Goal: Transaction & Acquisition: Purchase product/service

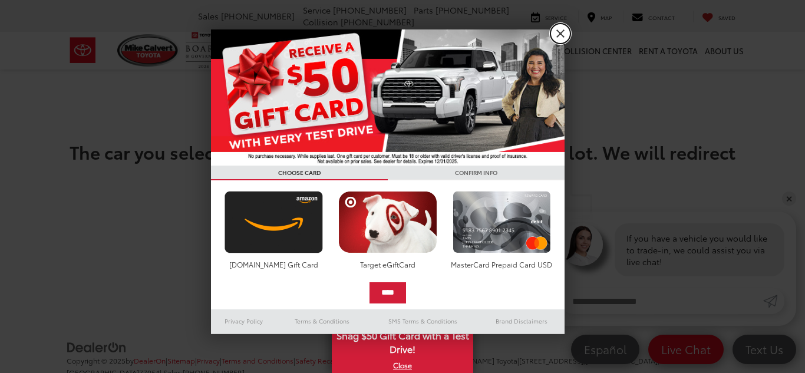
click at [559, 34] on link "X" at bounding box center [561, 34] width 20 height 20
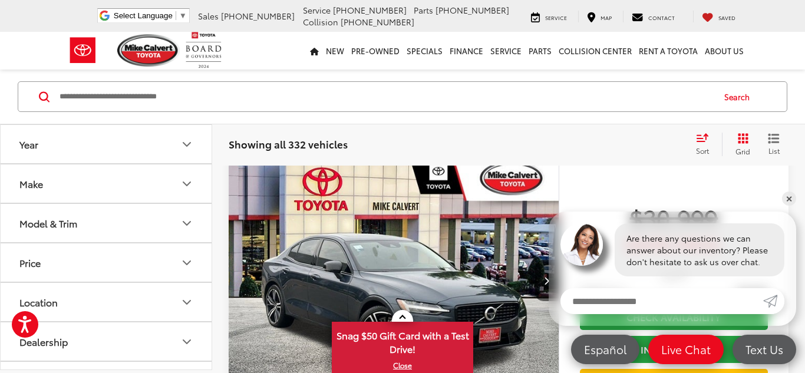
click at [186, 177] on icon "Make" at bounding box center [187, 184] width 14 height 14
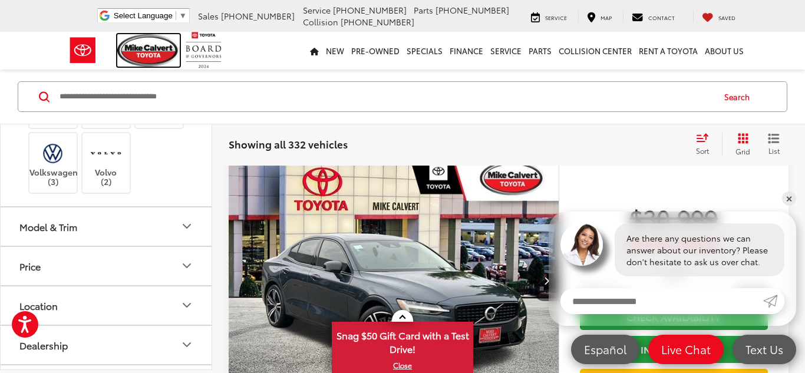
click at [135, 44] on img at bounding box center [148, 50] width 63 height 32
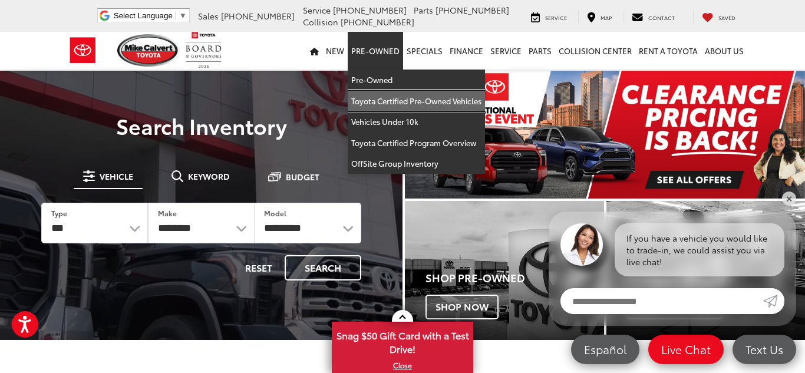
click at [387, 100] on link "Toyota Certified Pre-Owned Vehicles" at bounding box center [416, 101] width 137 height 21
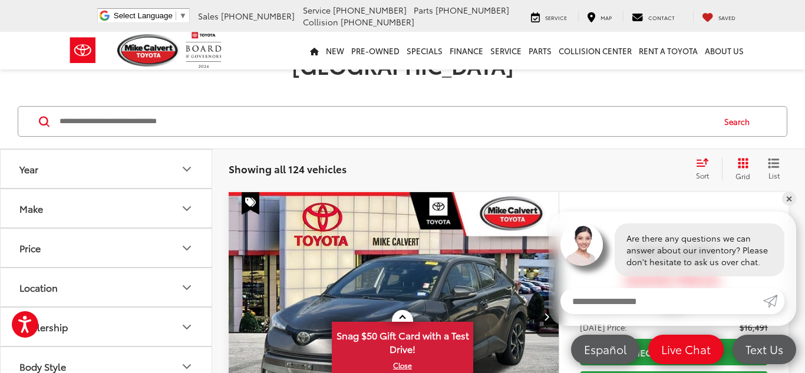
scroll to position [269, 0]
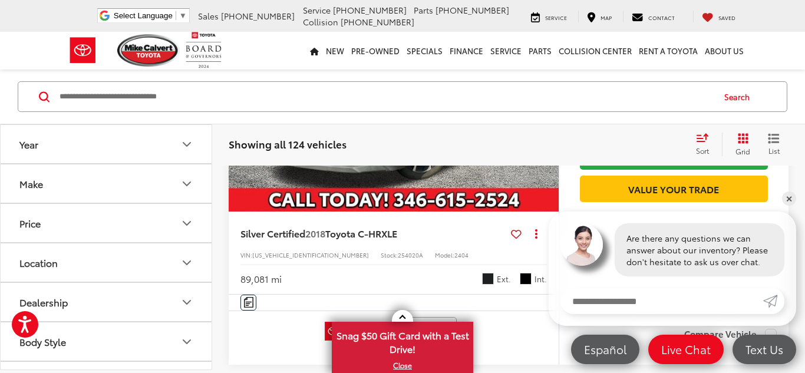
click at [186, 189] on icon "Make" at bounding box center [187, 184] width 14 height 14
click at [145, 200] on button "Body Style" at bounding box center [107, 181] width 212 height 38
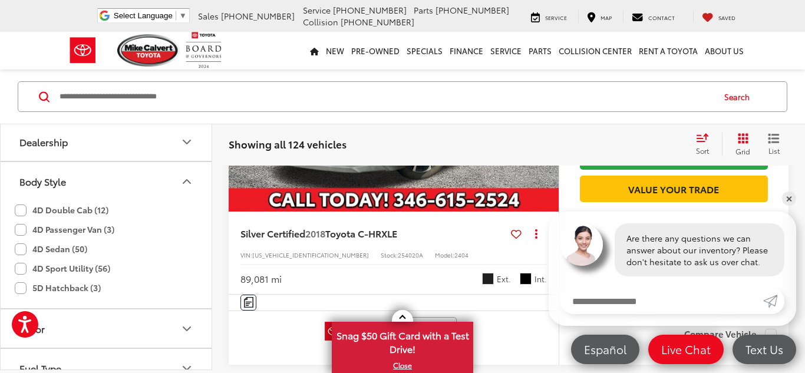
click at [22, 278] on label "4D Sport Utility (56)" at bounding box center [63, 268] width 96 height 19
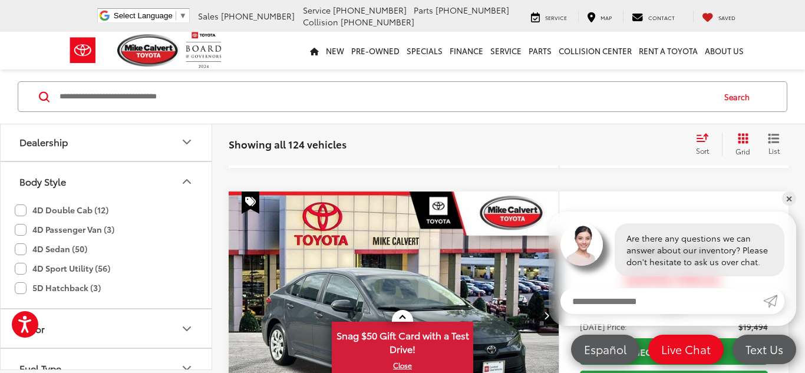
scroll to position [0, 0]
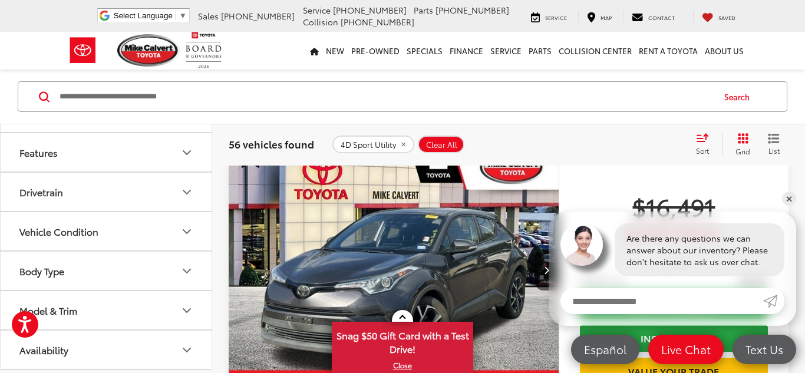
scroll to position [531, 0]
click at [179, 259] on button "Body Type" at bounding box center [107, 271] width 212 height 38
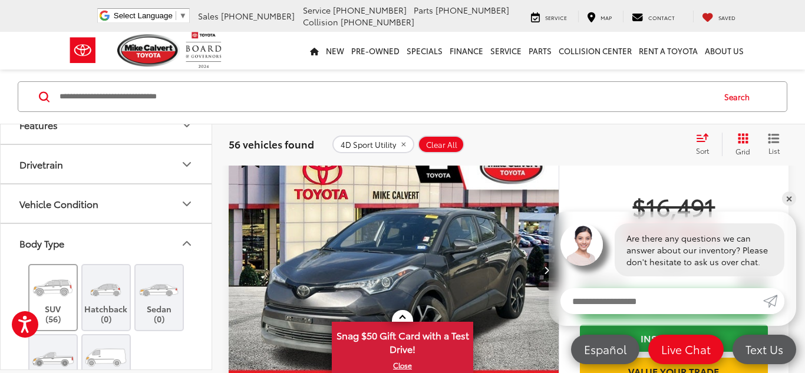
click at [61, 304] on img at bounding box center [53, 287] width 44 height 33
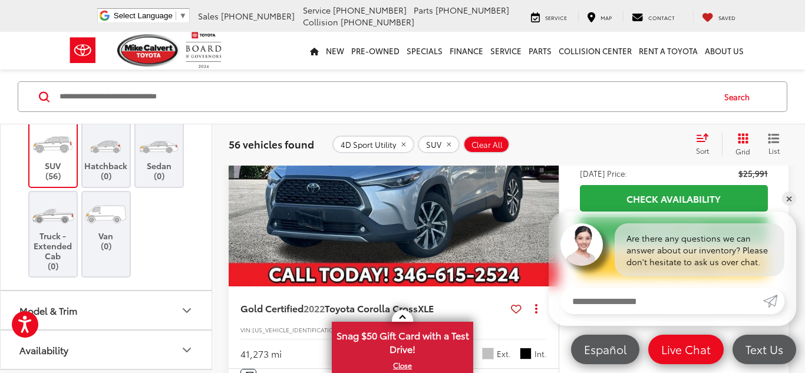
scroll to position [2321, 0]
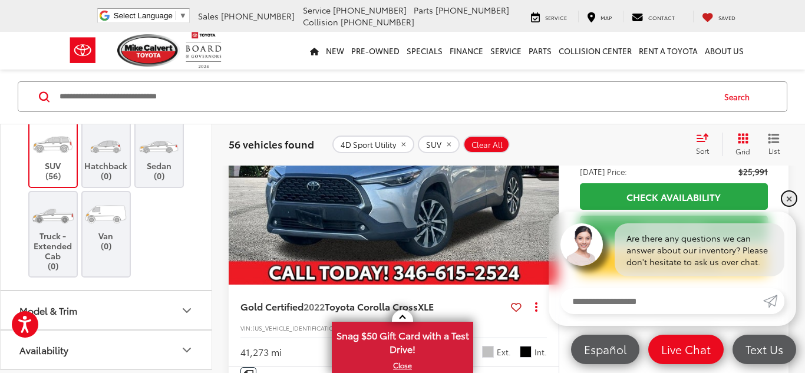
click at [790, 197] on link "✕" at bounding box center [789, 199] width 14 height 14
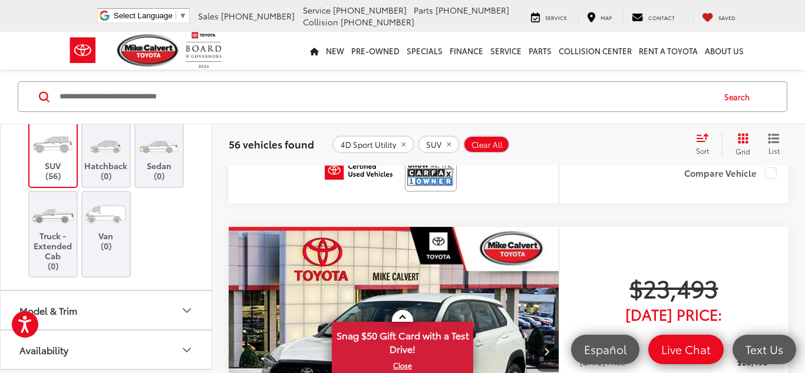
scroll to position [857, 0]
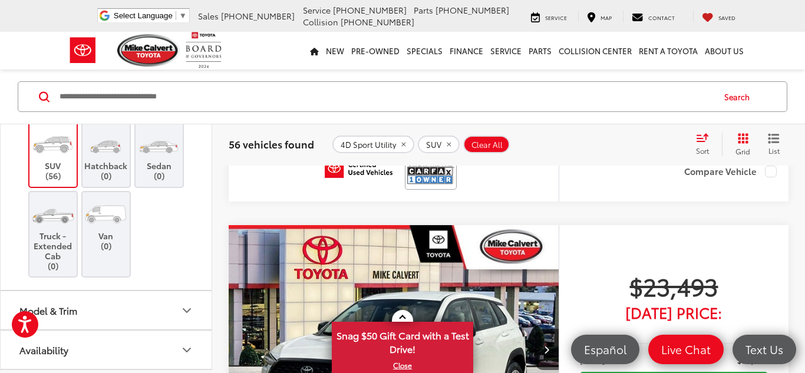
click at [185, 308] on icon "Model & Trim" at bounding box center [187, 311] width 14 height 14
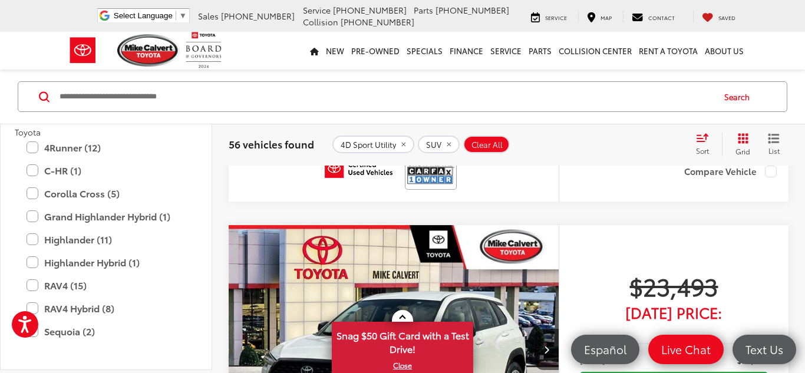
scroll to position [879, 0]
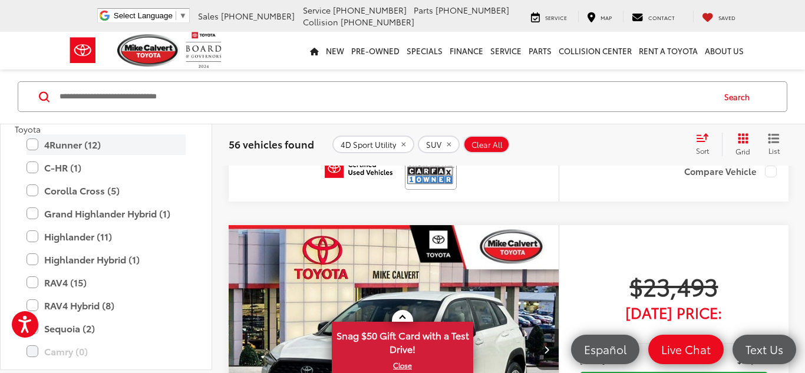
click at [31, 155] on label "4Runner (12)" at bounding box center [106, 144] width 159 height 21
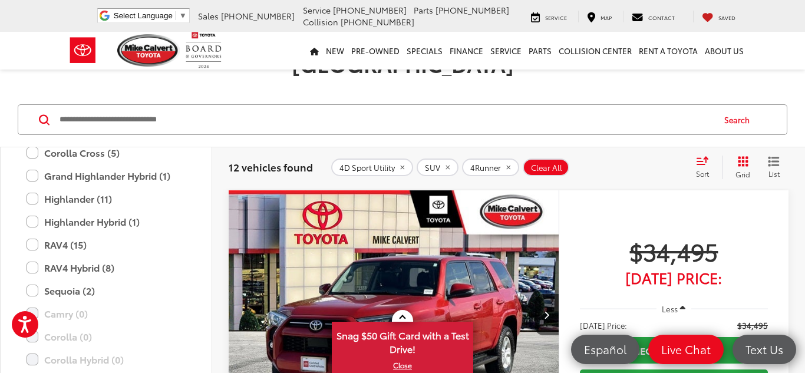
scroll to position [941, 0]
click at [34, 208] on label "Highlander (11)" at bounding box center [106, 198] width 159 height 21
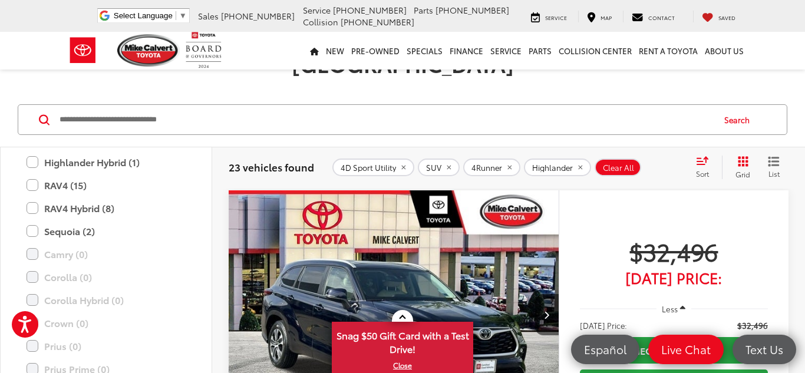
scroll to position [1091, 0]
click at [31, 232] on label "Sequoia (2)" at bounding box center [106, 229] width 159 height 21
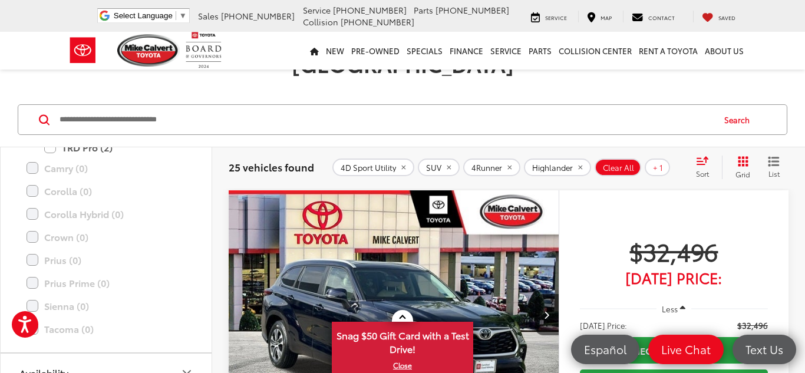
scroll to position [1162, 0]
click at [186, 366] on icon "Availability" at bounding box center [187, 373] width 14 height 14
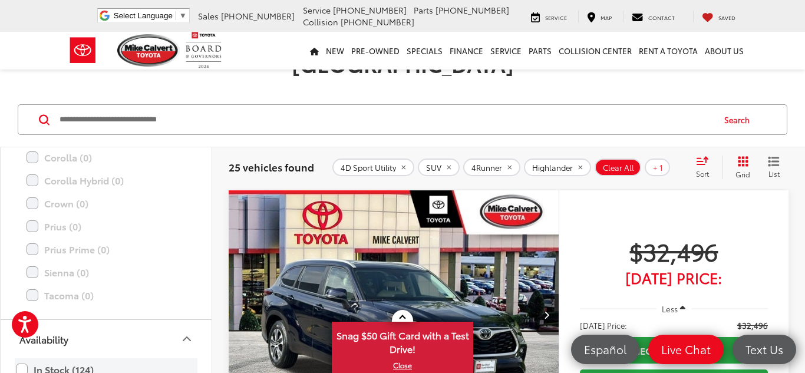
click at [21, 360] on label "In Stock (124)" at bounding box center [106, 370] width 180 height 21
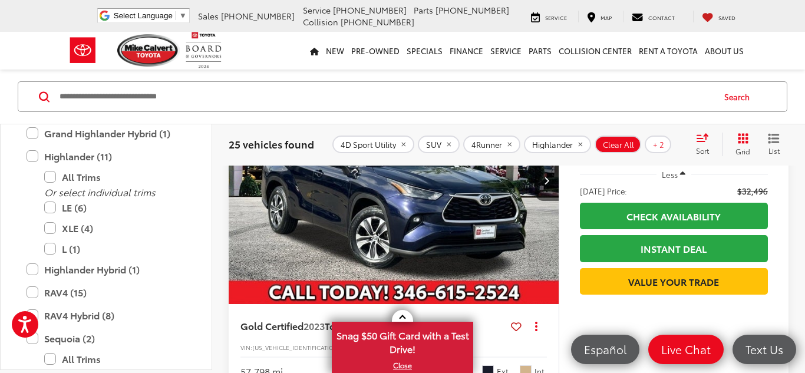
scroll to position [959, 0]
click at [29, 167] on label "Highlander (11)" at bounding box center [106, 157] width 159 height 21
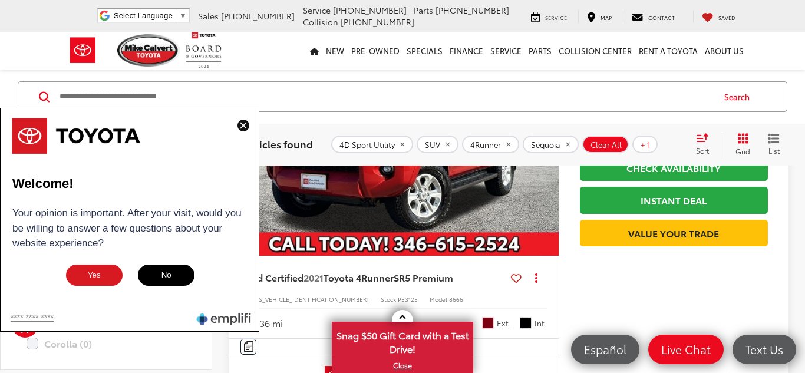
scroll to position [226, 0]
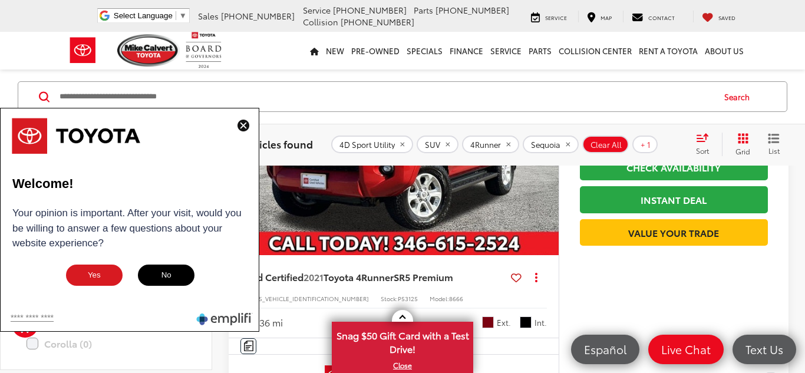
click at [172, 277] on button "No" at bounding box center [166, 276] width 59 height 24
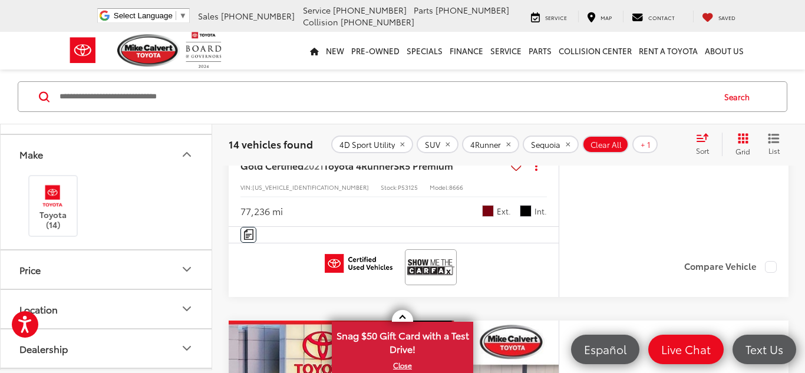
scroll to position [0, 0]
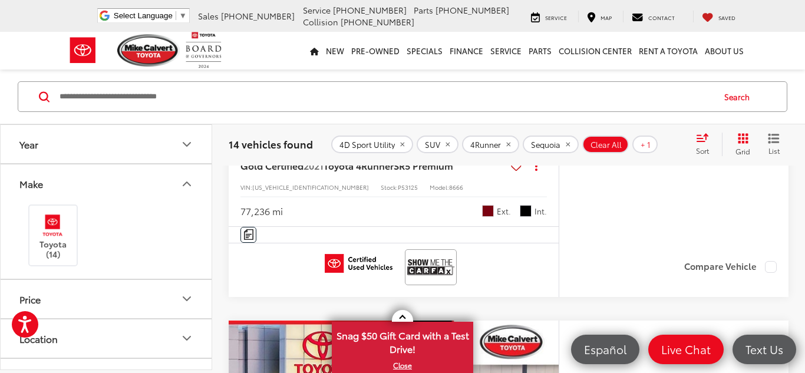
click at [185, 140] on icon "Year" at bounding box center [187, 144] width 14 height 14
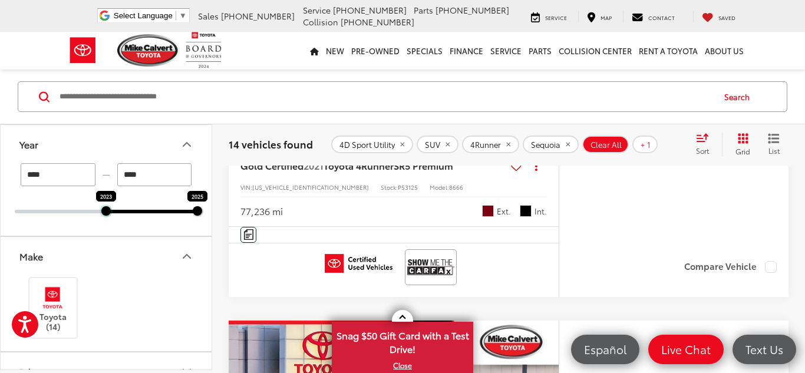
drag, startPoint x: 15, startPoint y: 210, endPoint x: 125, endPoint y: 215, distance: 109.8
click at [125, 215] on div "**** — **** 2023 2025" at bounding box center [106, 199] width 211 height 73
type input "****"
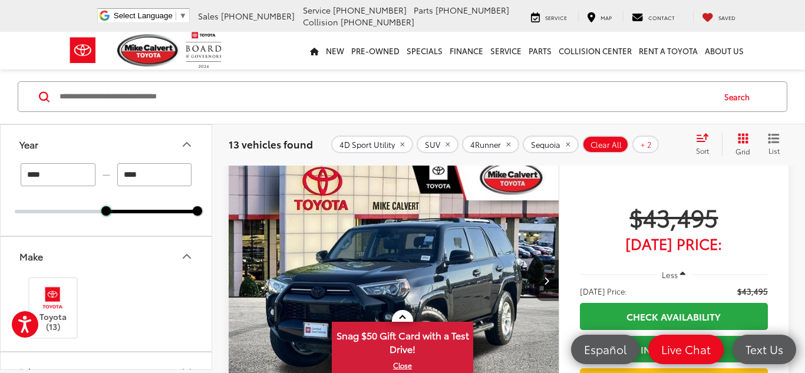
scroll to position [1778, 0]
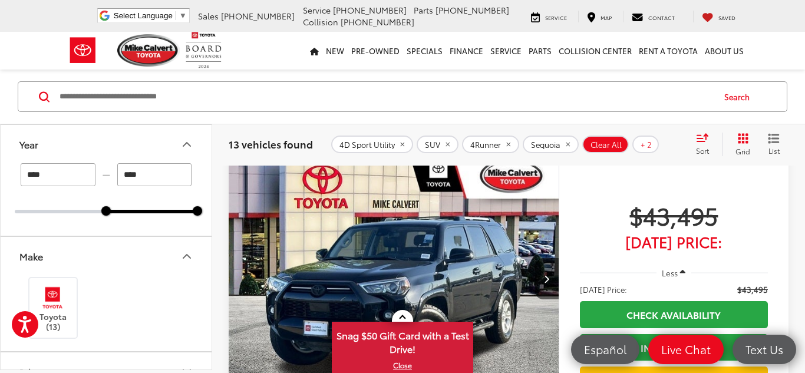
click at [400, 229] on img "2024 Toyota 4Runner SR5 Premium 0" at bounding box center [394, 278] width 332 height 249
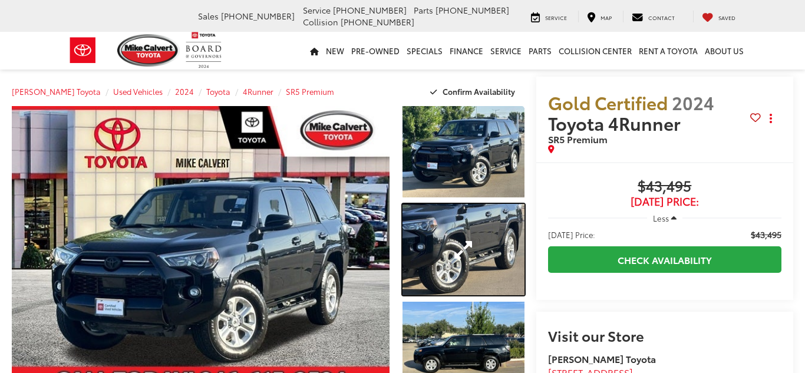
click at [403, 229] on link "Expand Photo 2" at bounding box center [464, 249] width 122 height 91
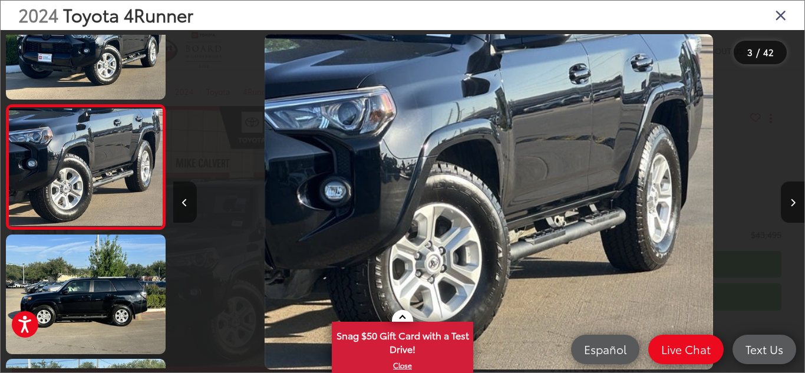
click at [180, 200] on button "Previous image" at bounding box center [185, 202] width 24 height 41
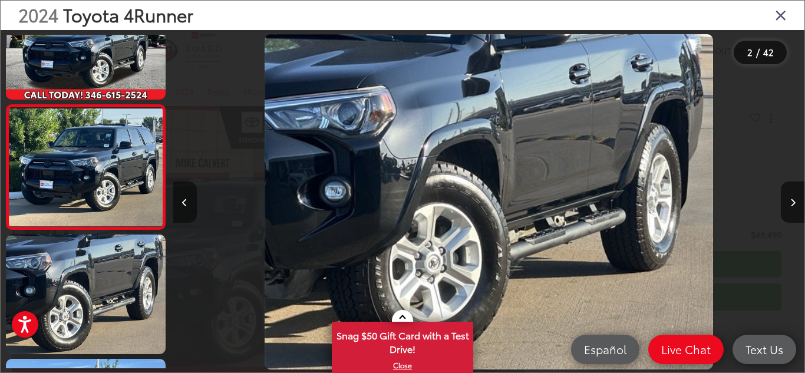
scroll to position [0, 632]
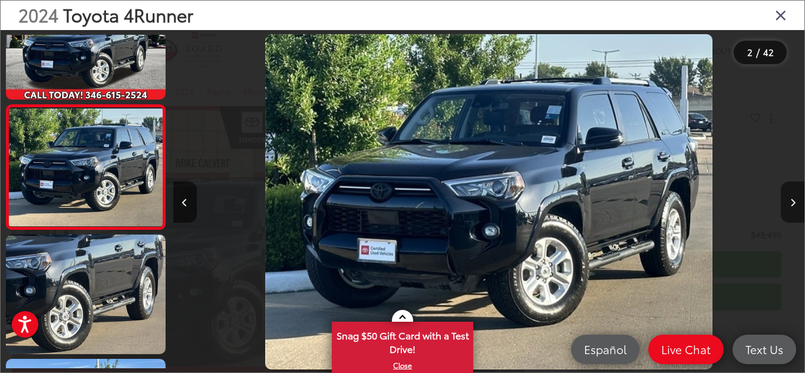
click at [791, 199] on icon "Next image" at bounding box center [793, 203] width 5 height 8
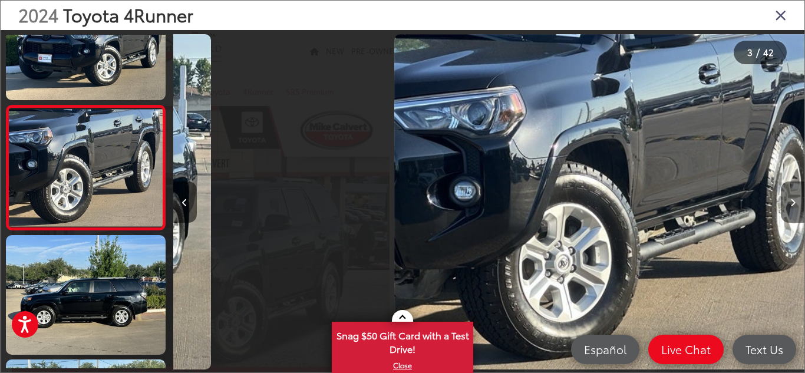
scroll to position [180, 0]
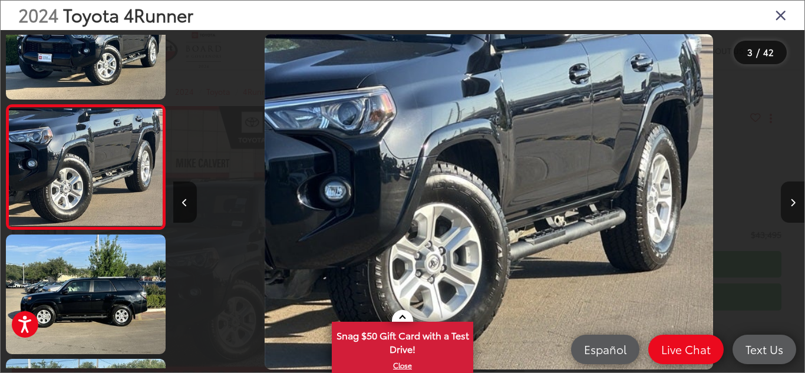
click at [791, 199] on icon "Next image" at bounding box center [793, 203] width 5 height 8
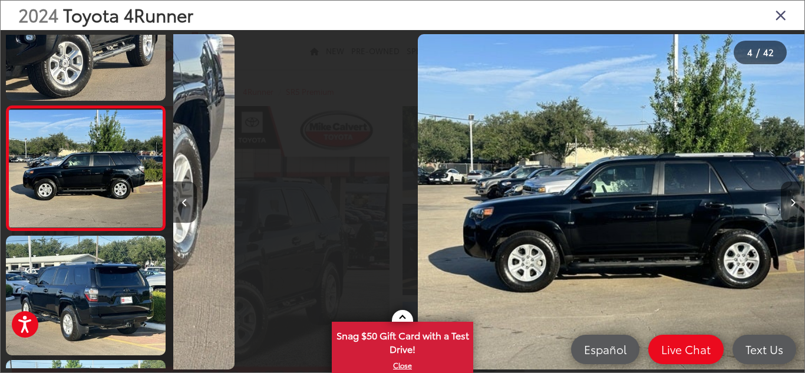
scroll to position [304, 0]
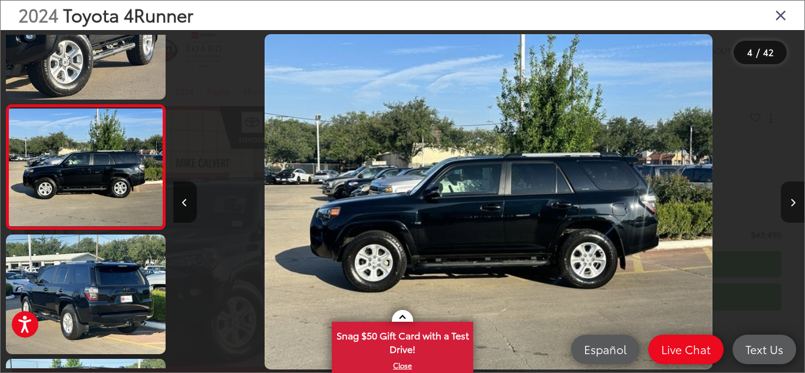
click at [791, 199] on icon "Next image" at bounding box center [793, 203] width 5 height 8
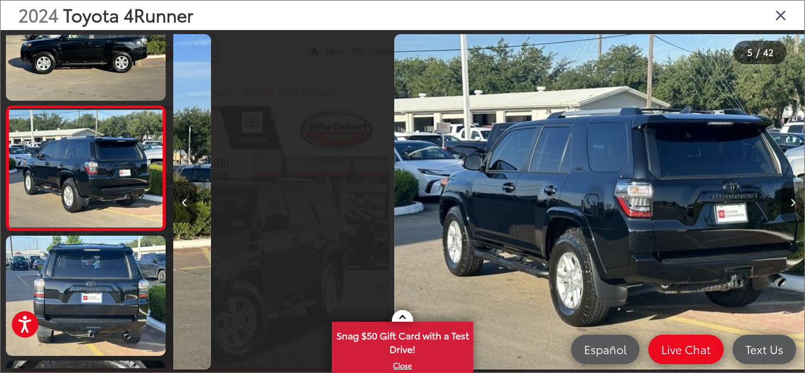
scroll to position [429, 0]
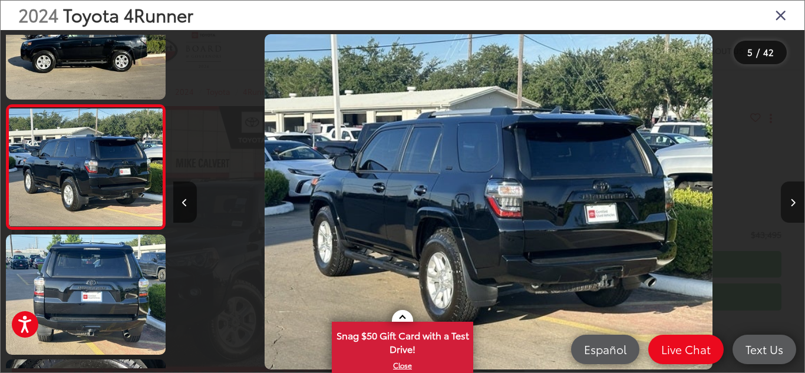
click at [791, 199] on icon "Next image" at bounding box center [793, 203] width 5 height 8
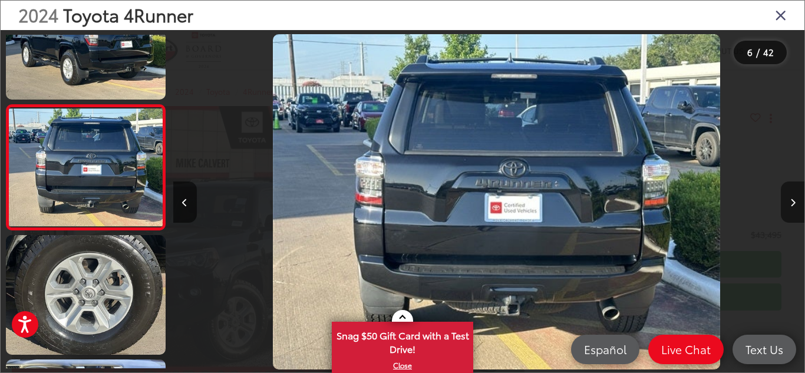
scroll to position [0, 3158]
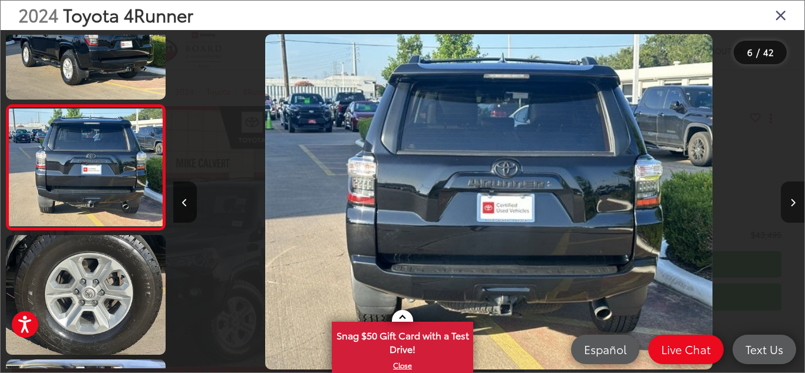
click at [791, 199] on icon "Next image" at bounding box center [793, 203] width 5 height 8
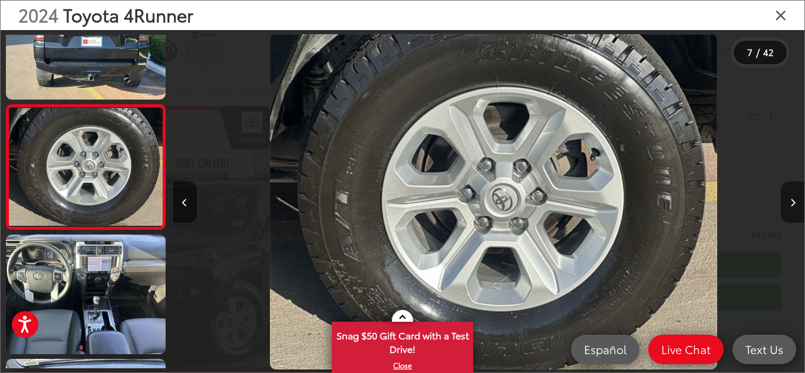
scroll to position [0, 3790]
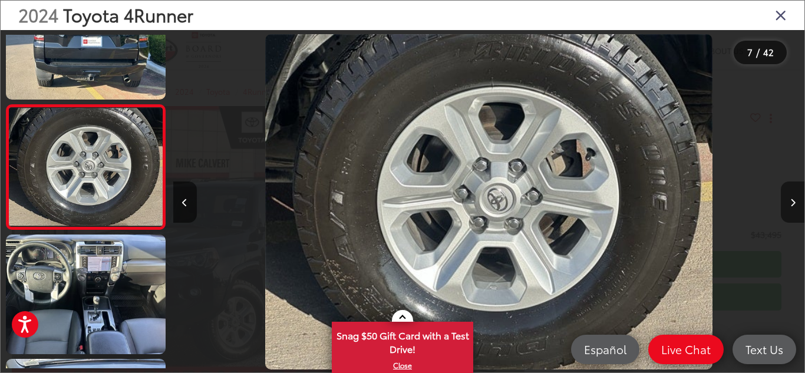
click at [791, 199] on icon "Next image" at bounding box center [793, 203] width 5 height 8
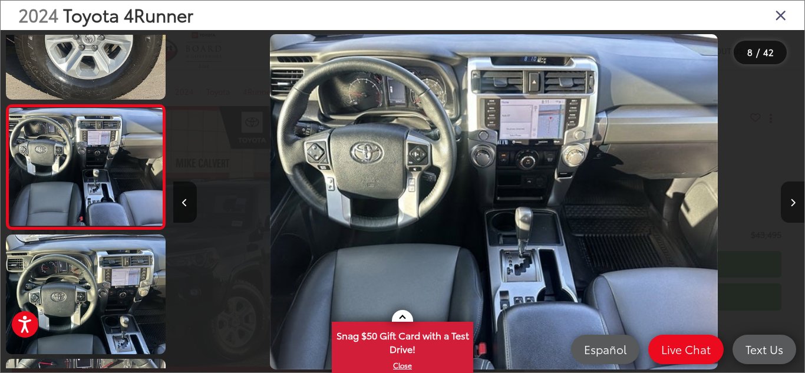
scroll to position [0, 4421]
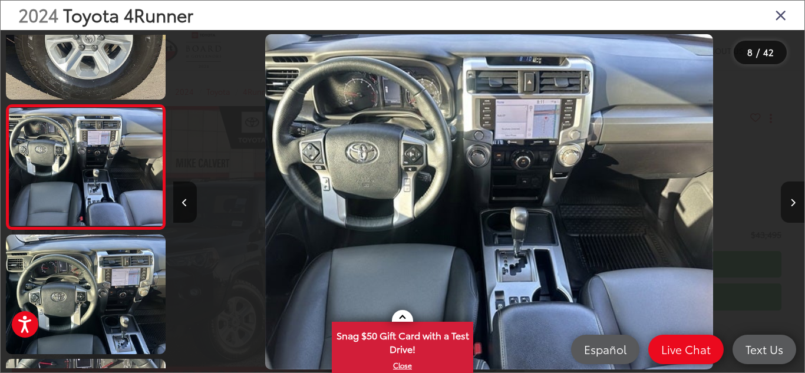
click at [791, 199] on icon "Next image" at bounding box center [793, 203] width 5 height 8
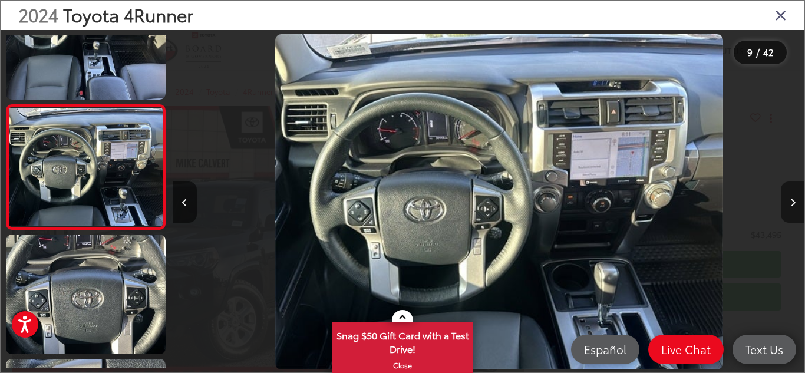
scroll to position [0, 5053]
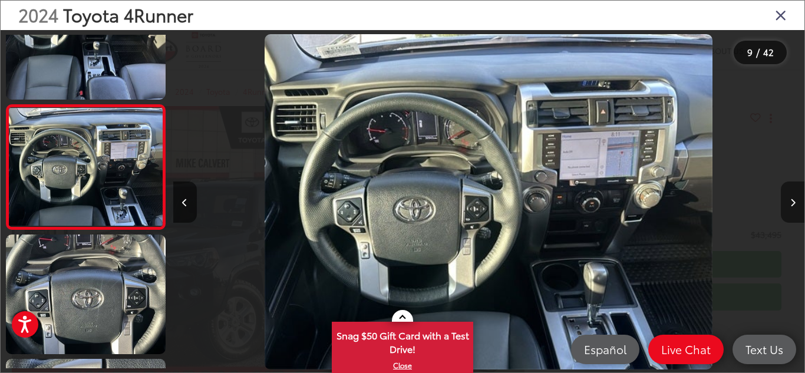
click at [791, 199] on icon "Next image" at bounding box center [793, 203] width 5 height 8
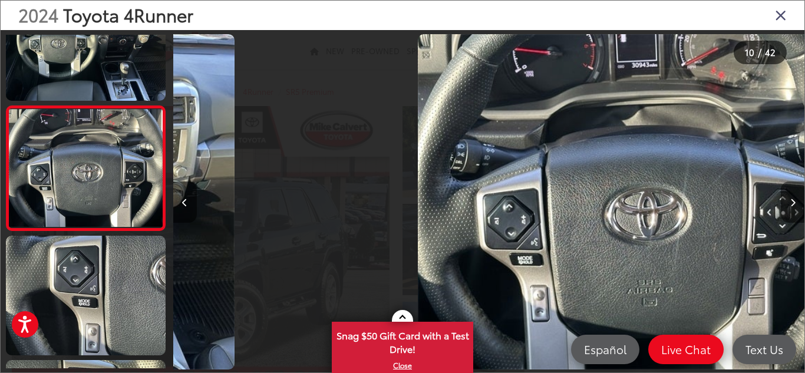
scroll to position [0, 0]
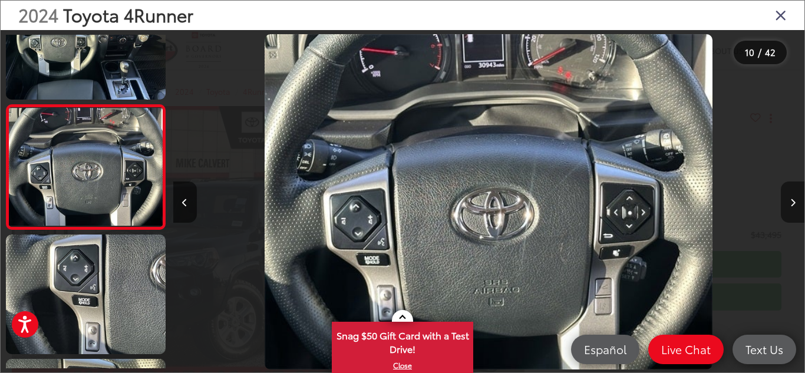
click at [791, 199] on icon "Next image" at bounding box center [793, 203] width 5 height 8
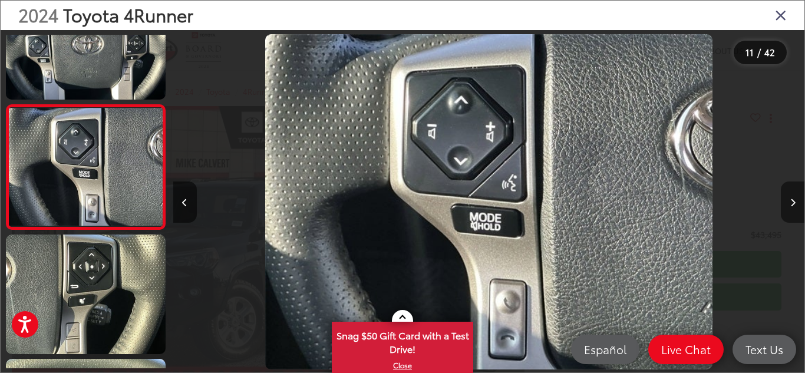
click at [791, 199] on icon "Next image" at bounding box center [793, 203] width 5 height 8
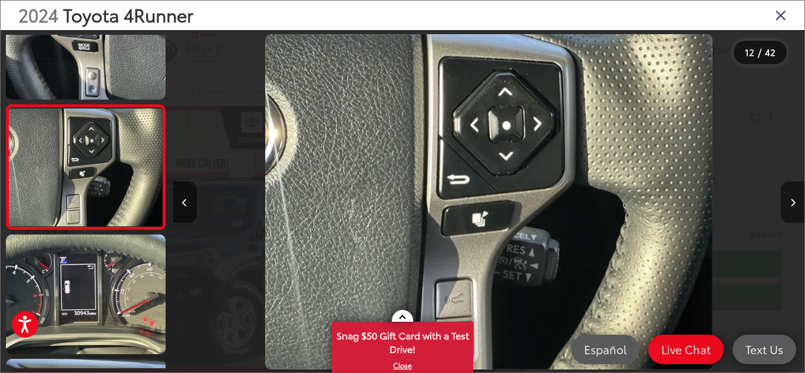
click at [791, 199] on icon "Next image" at bounding box center [793, 203] width 5 height 8
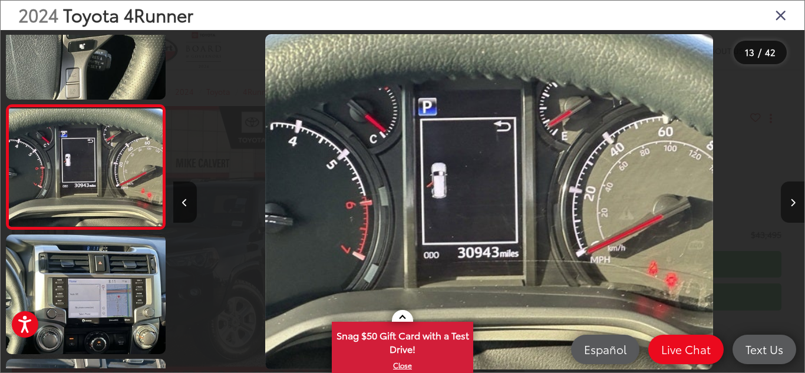
click at [791, 199] on icon "Next image" at bounding box center [793, 203] width 5 height 8
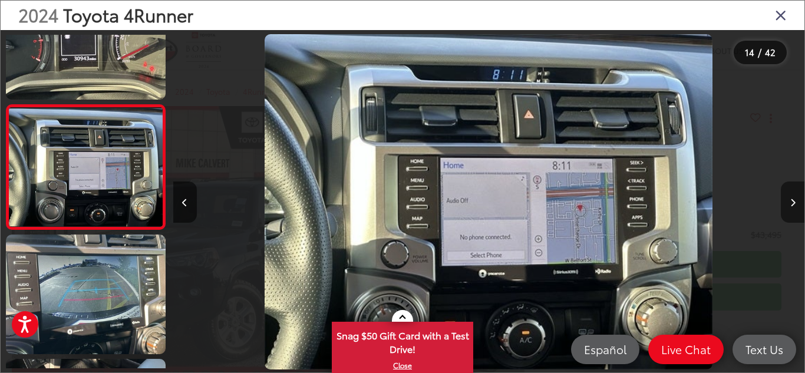
click at [791, 199] on icon "Next image" at bounding box center [793, 203] width 5 height 8
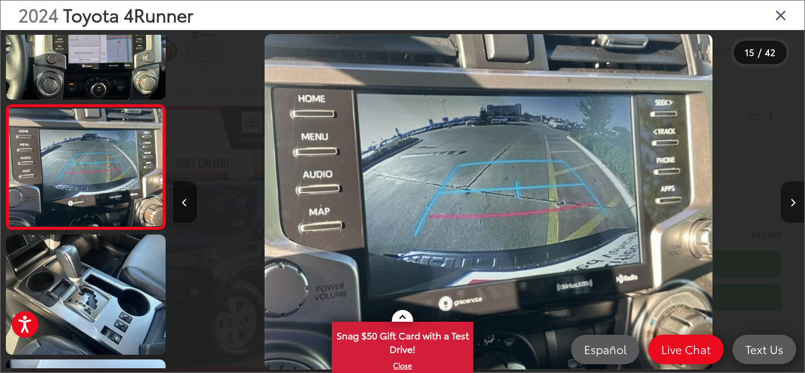
click at [791, 199] on icon "Next image" at bounding box center [793, 203] width 5 height 8
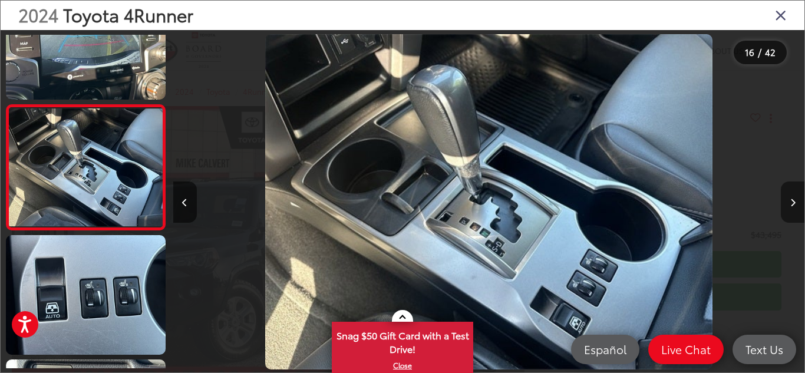
click at [791, 199] on icon "Next image" at bounding box center [793, 203] width 5 height 8
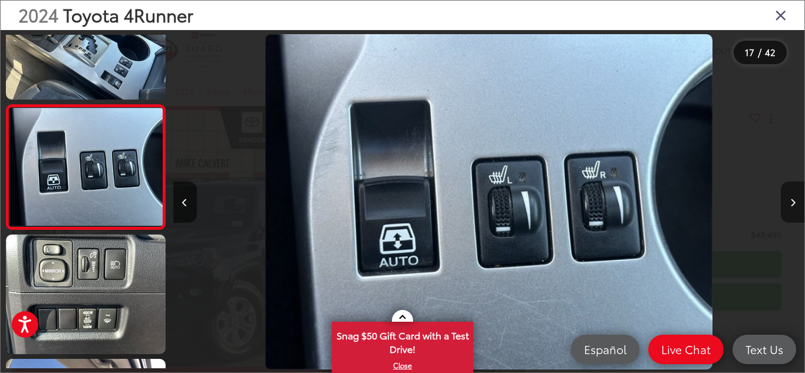
click at [791, 199] on icon "Next image" at bounding box center [793, 203] width 5 height 8
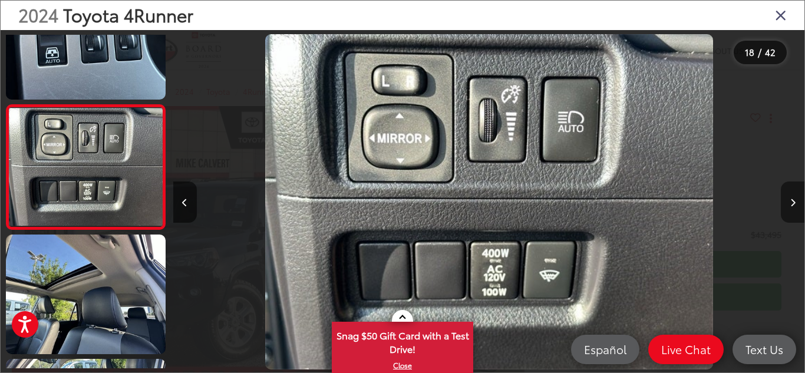
click at [791, 199] on icon "Next image" at bounding box center [793, 203] width 5 height 8
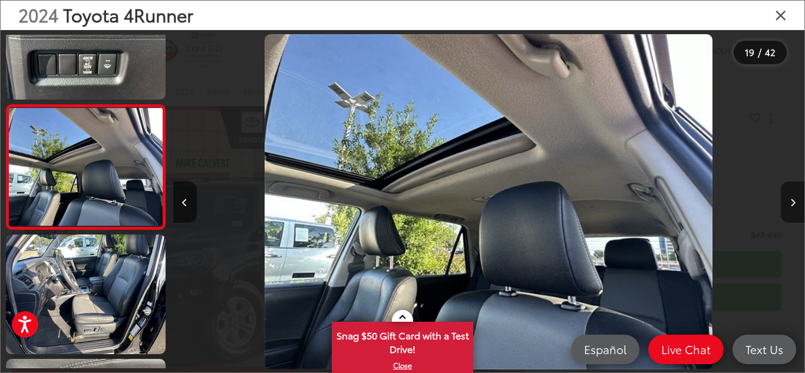
click at [791, 199] on icon "Next image" at bounding box center [793, 203] width 5 height 8
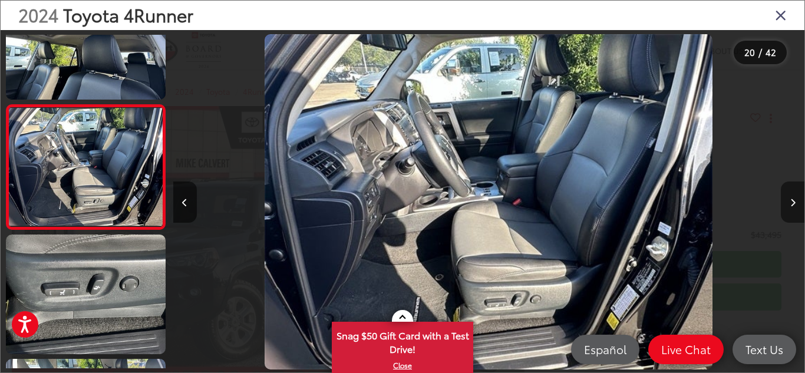
click at [791, 199] on icon "Next image" at bounding box center [793, 203] width 5 height 8
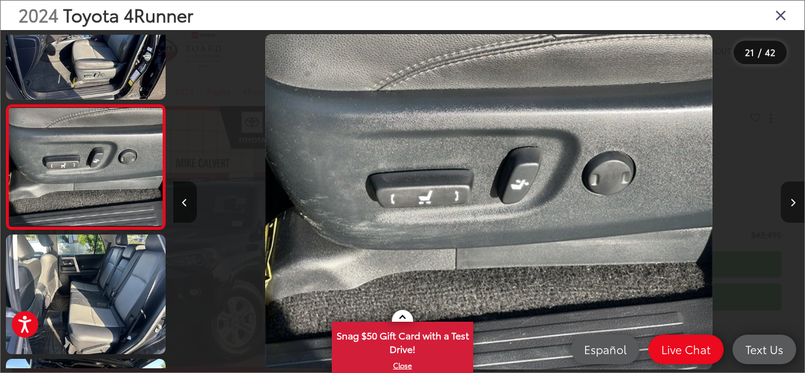
click at [791, 199] on icon "Next image" at bounding box center [793, 203] width 5 height 8
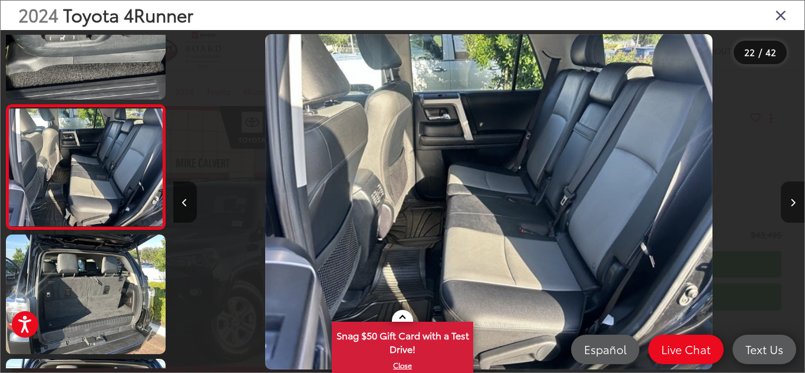
click at [791, 199] on icon "Next image" at bounding box center [793, 203] width 5 height 8
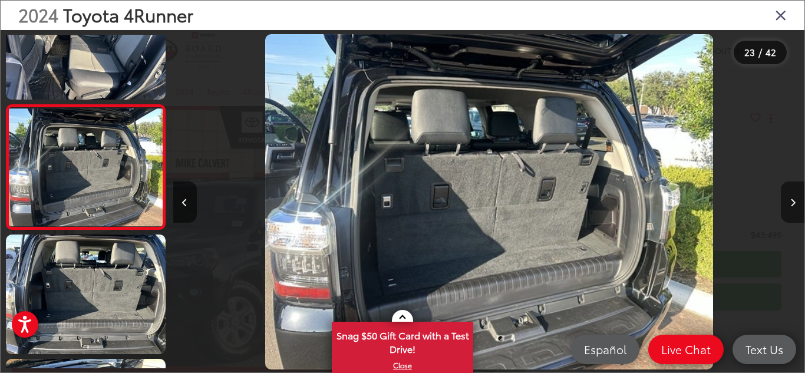
click at [791, 199] on icon "Next image" at bounding box center [793, 203] width 5 height 8
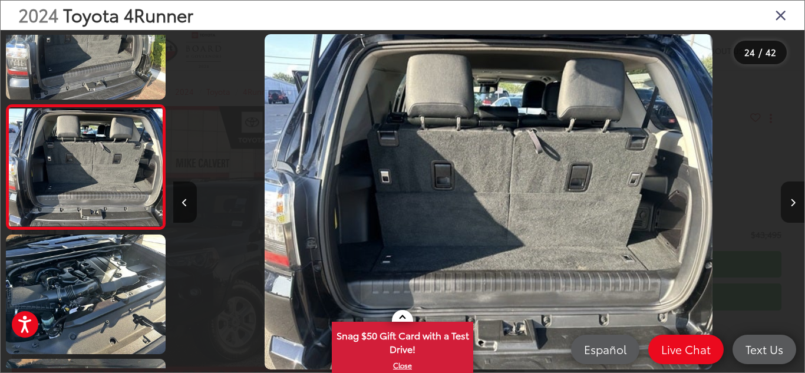
click at [791, 199] on icon "Next image" at bounding box center [793, 203] width 5 height 8
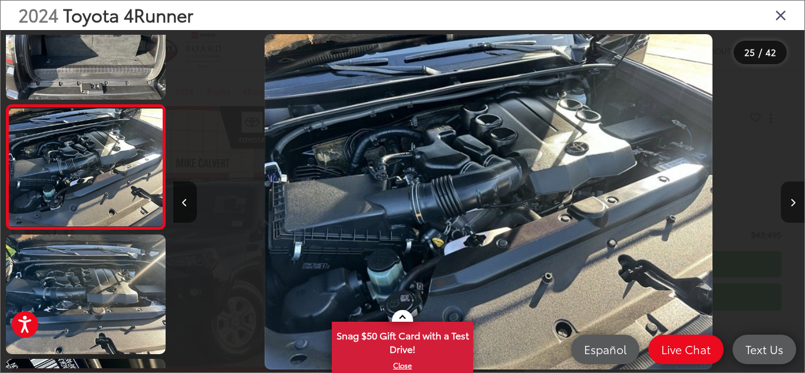
click at [791, 199] on icon "Next image" at bounding box center [793, 203] width 5 height 8
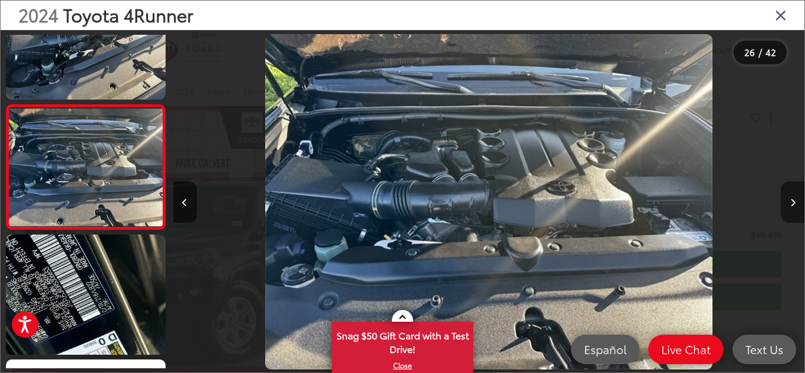
click at [791, 199] on icon "Next image" at bounding box center [793, 203] width 5 height 8
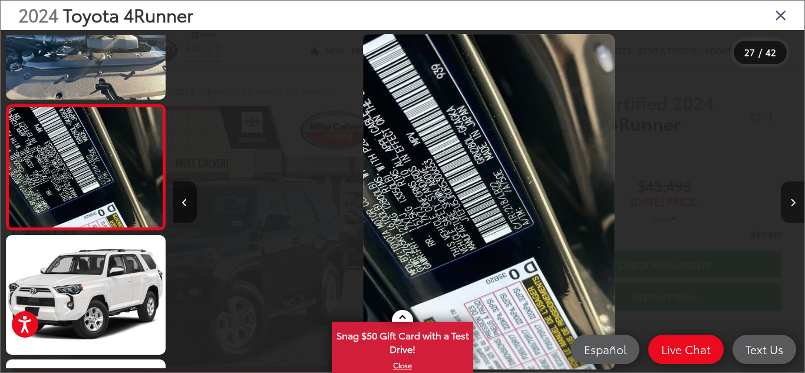
click at [791, 199] on icon "Next image" at bounding box center [793, 203] width 5 height 8
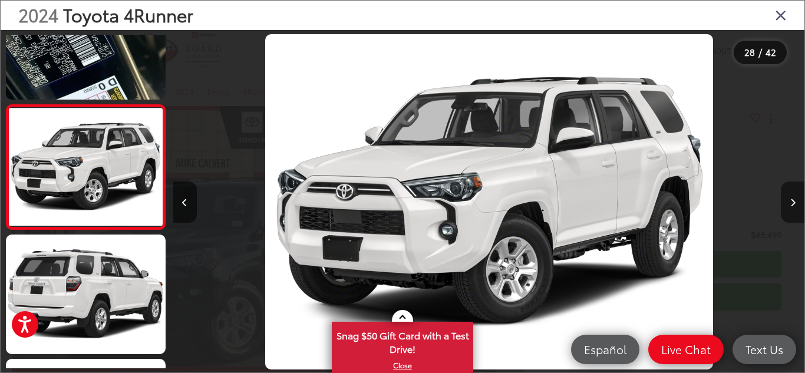
click at [791, 199] on icon "Next image" at bounding box center [793, 203] width 5 height 8
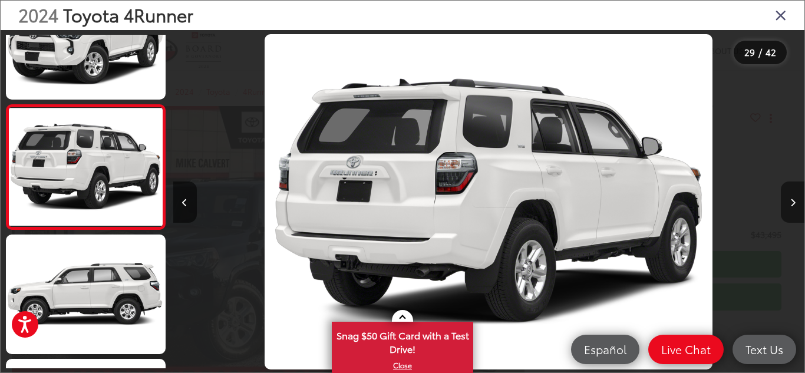
click at [791, 199] on icon "Next image" at bounding box center [793, 203] width 5 height 8
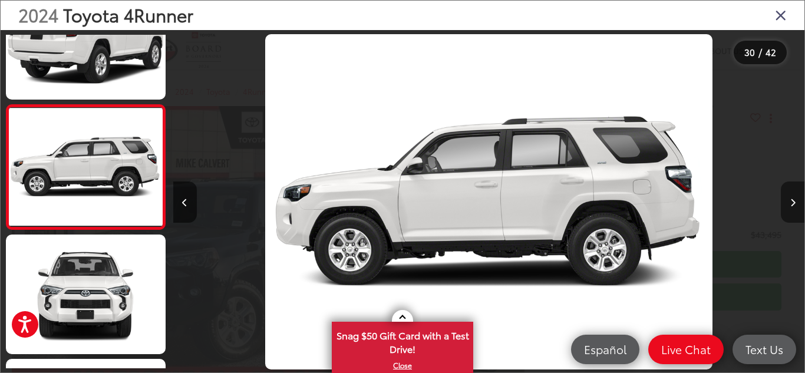
click at [791, 199] on icon "Next image" at bounding box center [793, 203] width 5 height 8
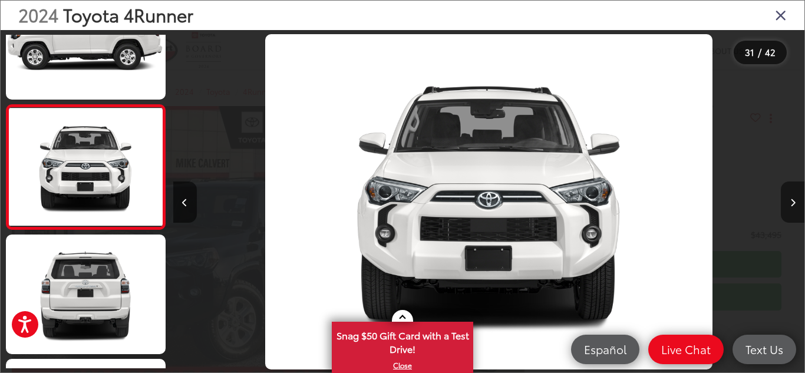
click at [791, 199] on icon "Next image" at bounding box center [793, 203] width 5 height 8
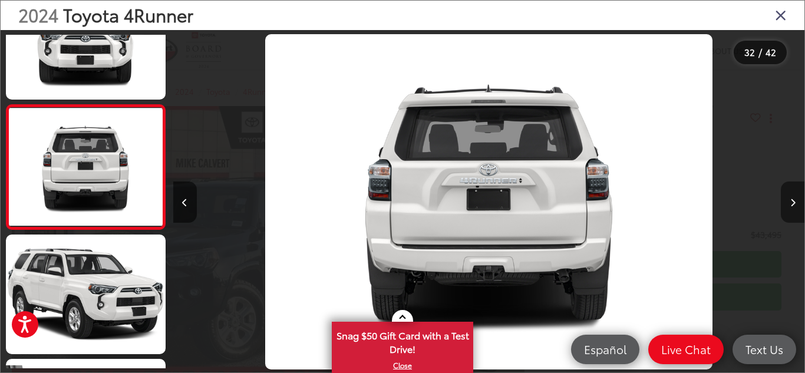
click at [791, 199] on icon "Next image" at bounding box center [793, 203] width 5 height 8
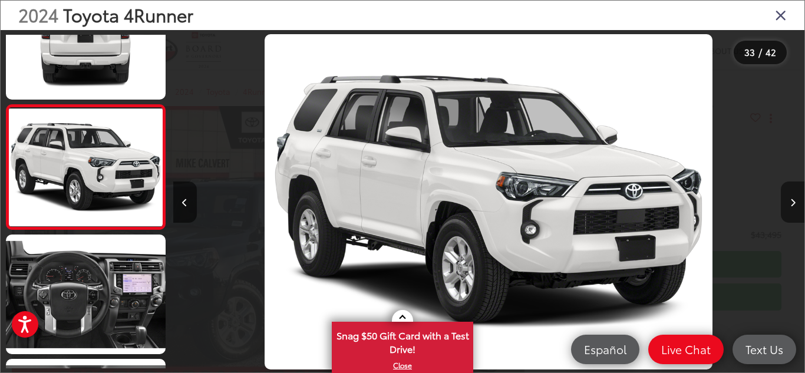
click at [791, 199] on icon "Next image" at bounding box center [793, 203] width 5 height 8
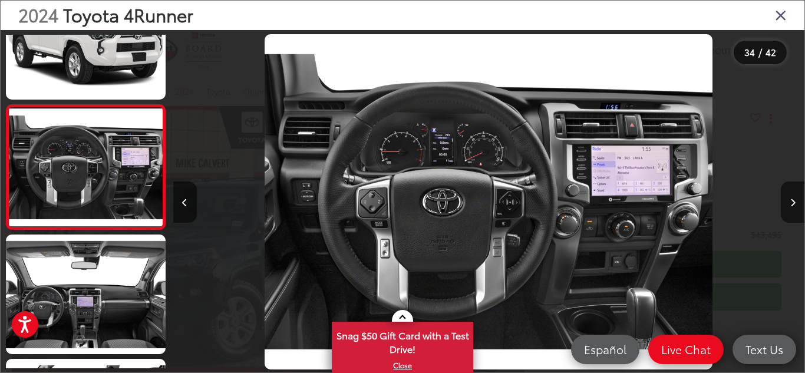
click at [784, 10] on icon "Close gallery" at bounding box center [781, 14] width 12 height 15
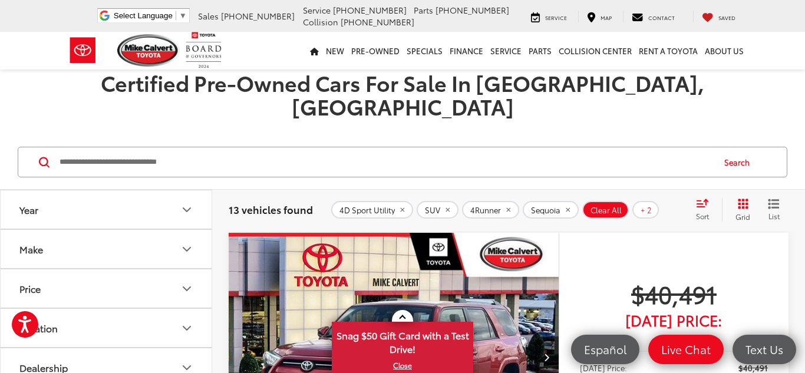
click at [706, 198] on div "Sort" at bounding box center [706, 210] width 32 height 24
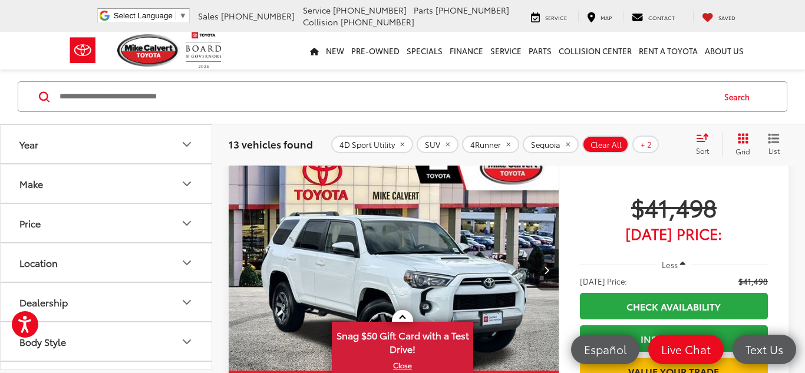
scroll to position [512, 0]
